Goal: Task Accomplishment & Management: Use online tool/utility

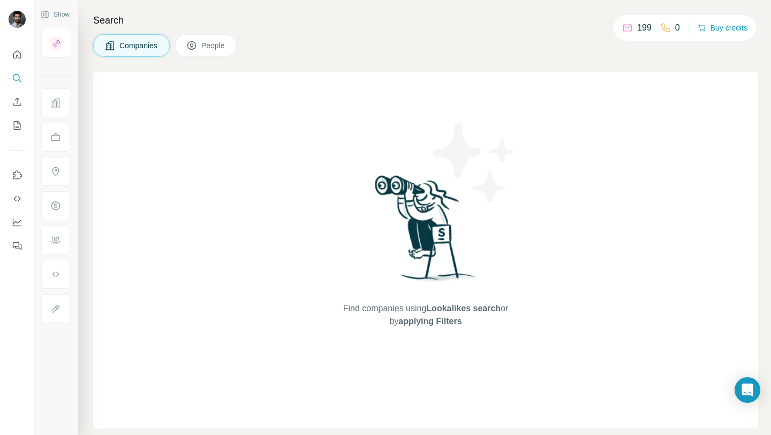
click at [699, 211] on div "Find companies using Lookalikes search or by applying Filters" at bounding box center [425, 250] width 665 height 356
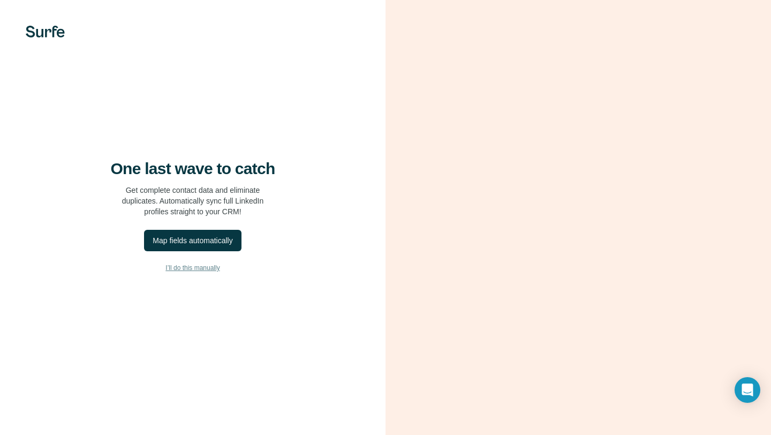
click at [204, 267] on span "I’ll do this manually" at bounding box center [192, 268] width 54 height 10
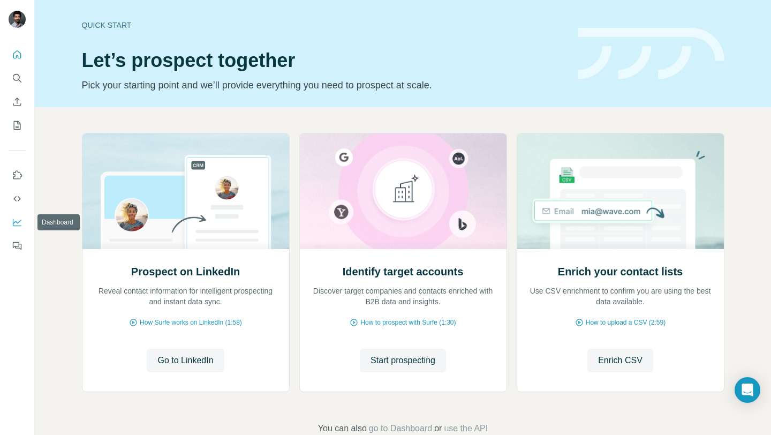
click at [18, 228] on button "Dashboard" at bounding box center [17, 222] width 17 height 19
